Goal: Task Accomplishment & Management: Manage account settings

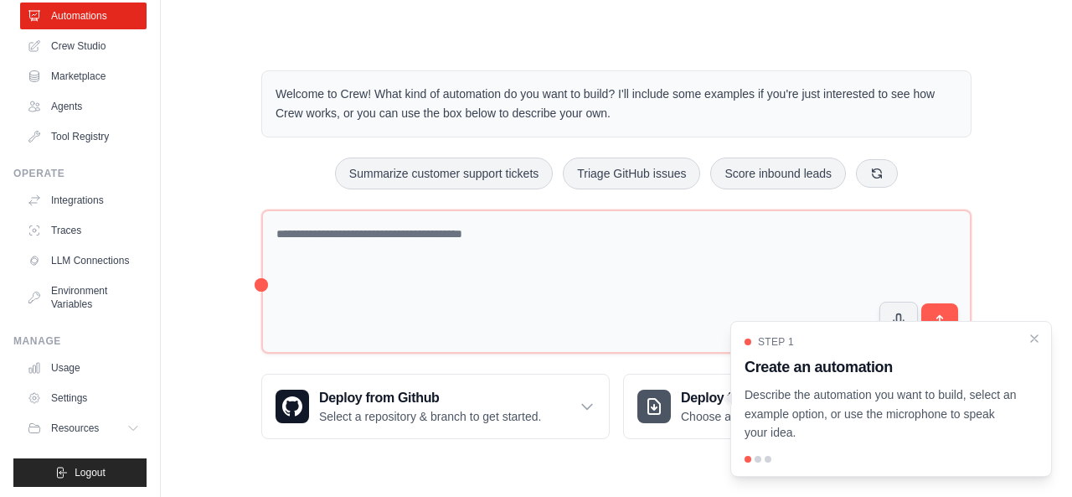
scroll to position [87, 0]
drag, startPoint x: 162, startPoint y: 438, endPoint x: 149, endPoint y: 382, distance: 57.7
click at [149, 382] on div "[EMAIL_ADDRESS][DOMAIN_NAME] Settings Build Automations Crew Studio" at bounding box center [536, 241] width 1072 height 482
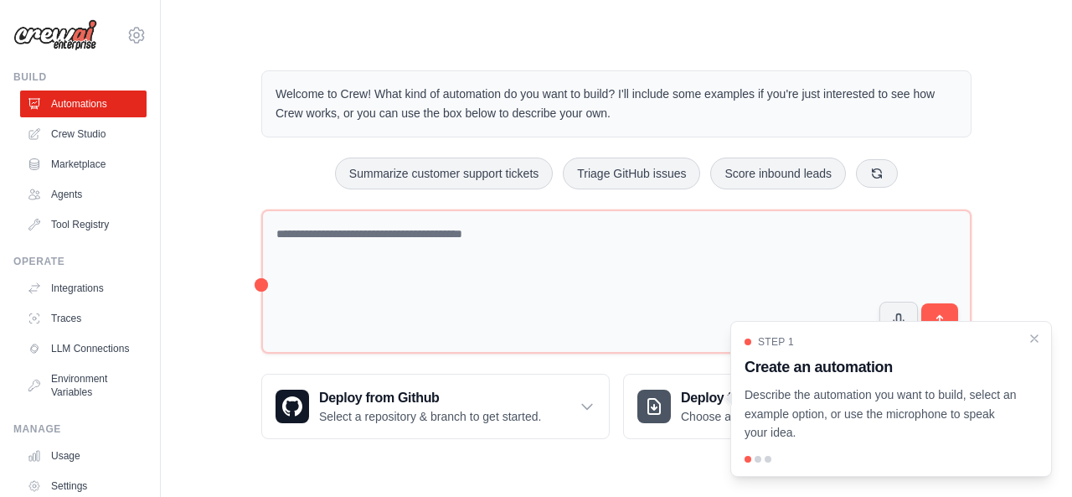
click at [236, 101] on div "Welcome to Crew! What kind of automation do you want to build? I'll include som…" at bounding box center [617, 255] width 858 height 422
click at [1034, 340] on icon "Close walkthrough" at bounding box center [1034, 337] width 15 height 15
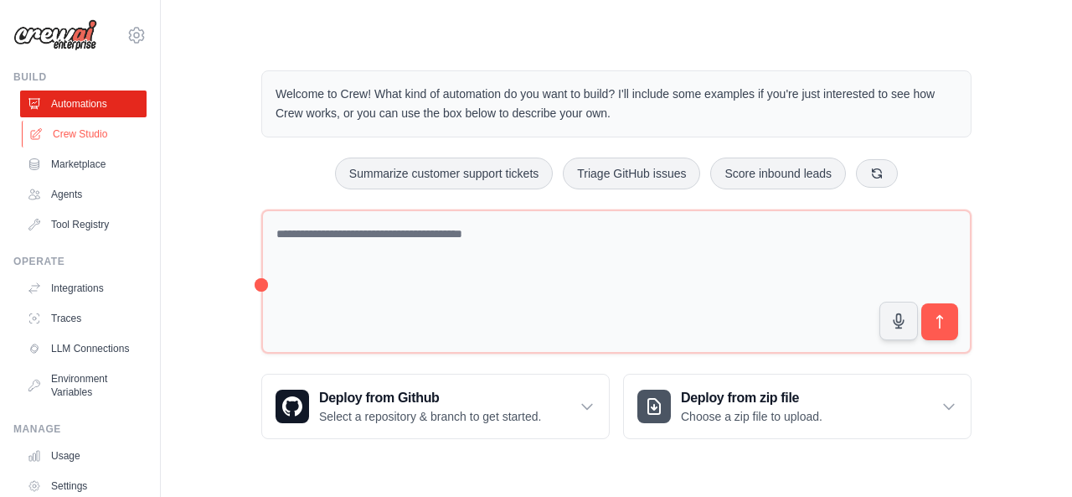
click at [68, 134] on link "Crew Studio" at bounding box center [85, 134] width 126 height 27
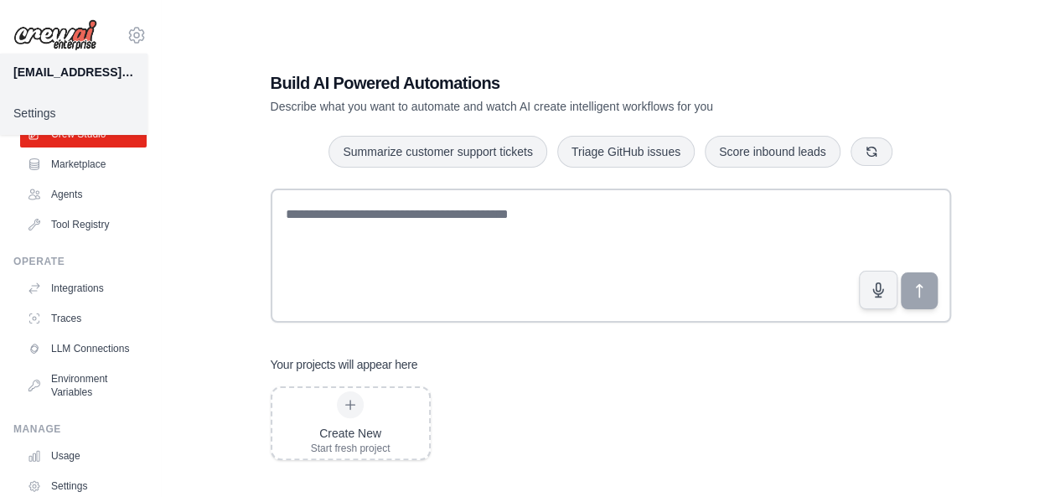
click at [87, 75] on div "[EMAIL_ADDRESS][DOMAIN_NAME]" at bounding box center [73, 72] width 121 height 17
click at [89, 73] on div "[EMAIL_ADDRESS][DOMAIN_NAME]" at bounding box center [73, 72] width 121 height 17
click at [57, 70] on div "[EMAIL_ADDRESS][DOMAIN_NAME]" at bounding box center [73, 72] width 121 height 17
click at [81, 29] on img at bounding box center [55, 35] width 84 height 32
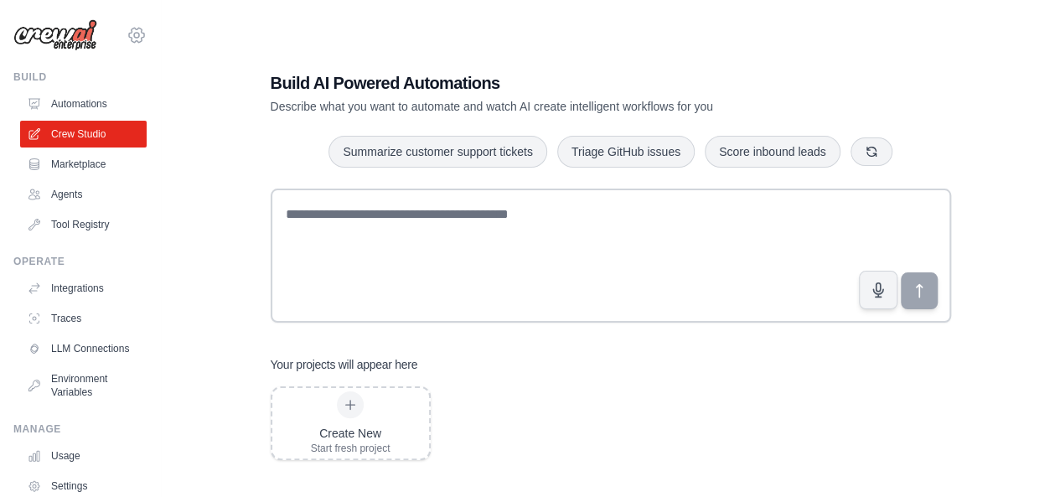
click at [126, 31] on icon at bounding box center [136, 35] width 20 height 20
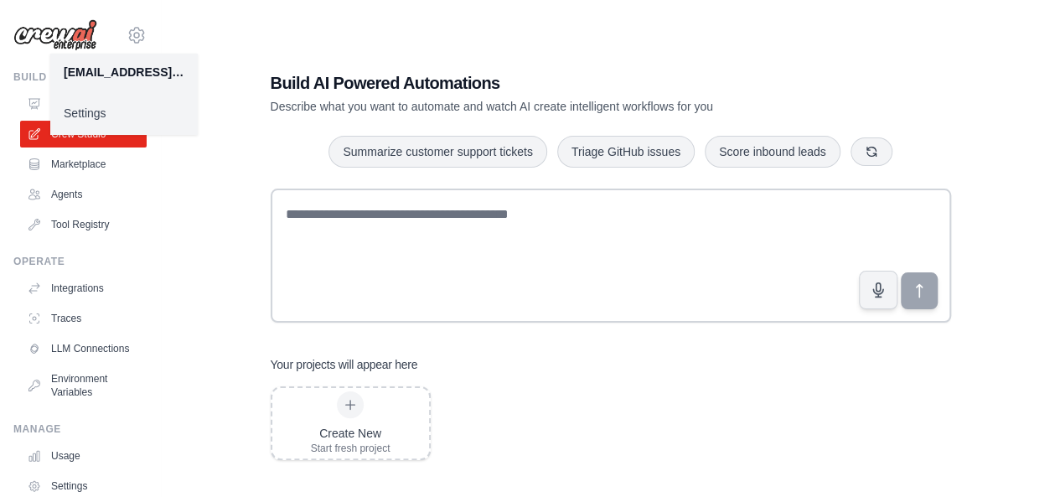
click at [132, 70] on div "[EMAIL_ADDRESS][DOMAIN_NAME]" at bounding box center [124, 72] width 121 height 17
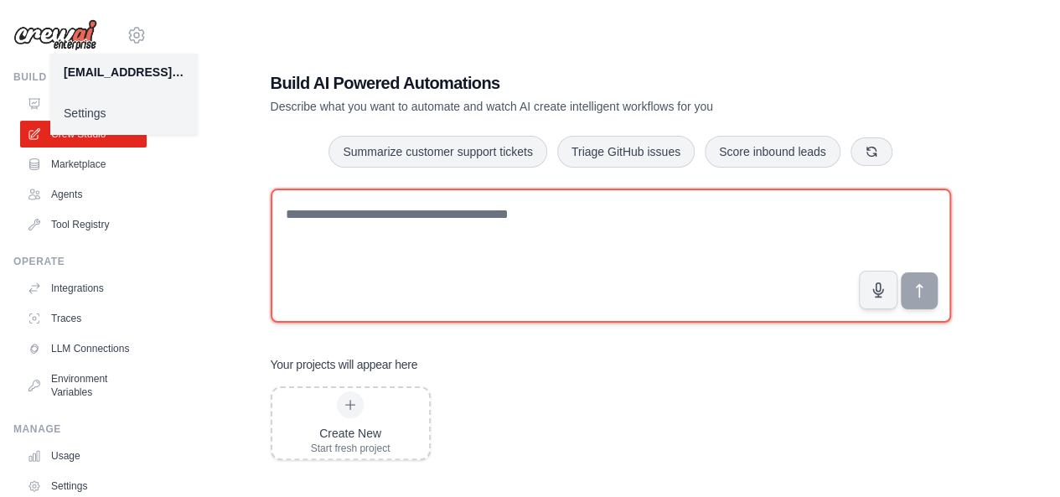
click at [412, 209] on textarea at bounding box center [611, 255] width 680 height 134
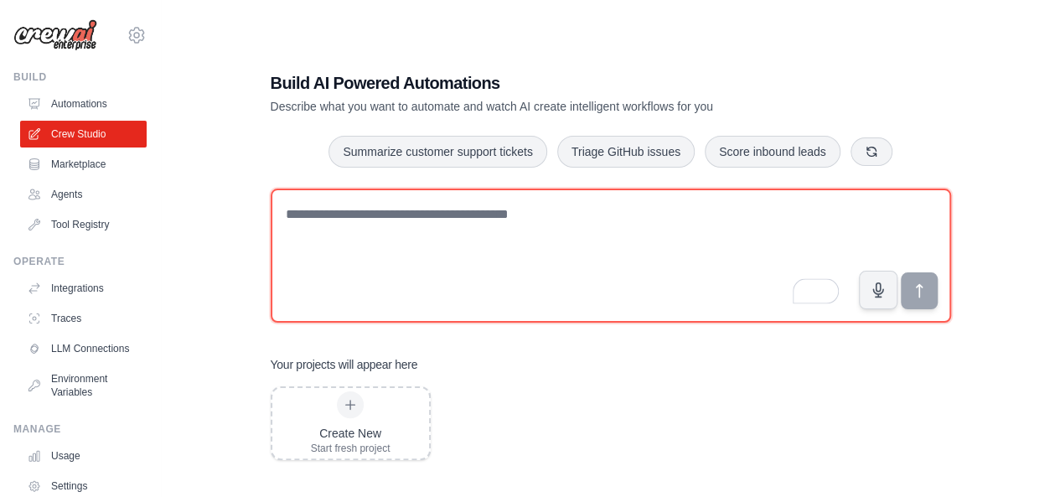
scroll to position [104, 0]
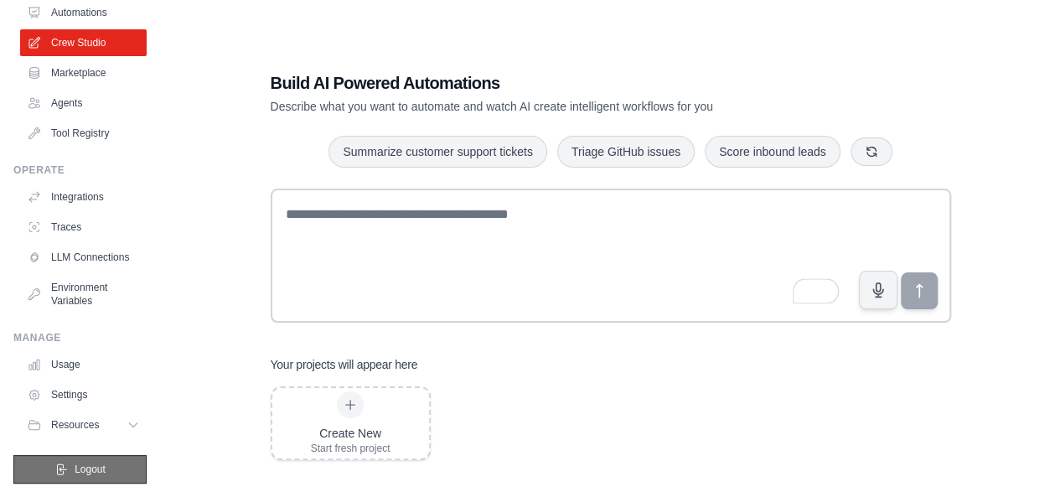
click at [101, 465] on button "Logout" at bounding box center [79, 469] width 133 height 28
